Goal: Task Accomplishment & Management: Use online tool/utility

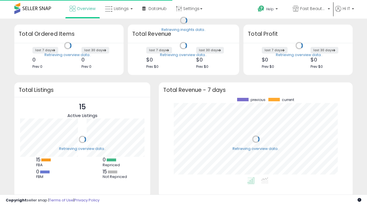
scroll to position [80, 182]
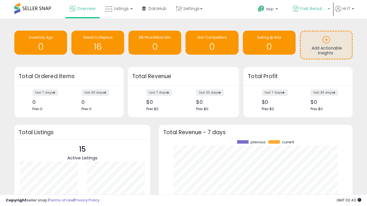
click at [311, 9] on span "Fast Beauty ([GEOGRAPHIC_DATA])" at bounding box center [313, 9] width 26 height 6
click at [0, 0] on span "Fast Beauty ([GEOGRAPHIC_DATA])" at bounding box center [0, 0] width 0 height 0
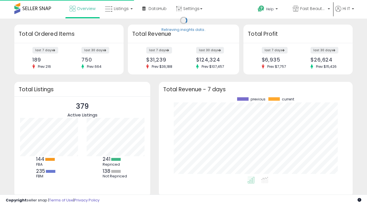
scroll to position [80, 182]
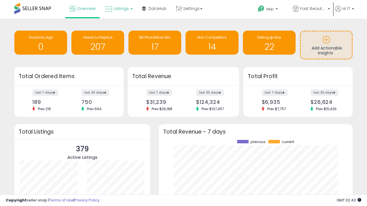
click at [118, 9] on span "Listings" at bounding box center [121, 9] width 15 height 6
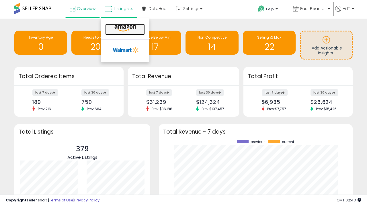
click at [124, 28] on icon at bounding box center [125, 28] width 25 height 7
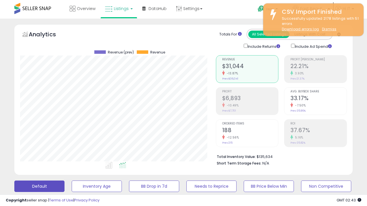
scroll to position [118, 196]
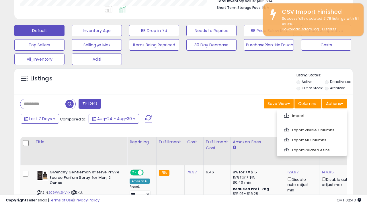
click at [286, 115] on span at bounding box center [286, 116] width 5 height 4
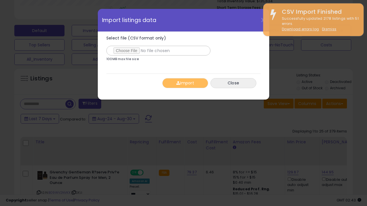
type input "**********"
click at [185, 83] on button "Import" at bounding box center [185, 83] width 46 height 10
